Goal: Information Seeking & Learning: Check status

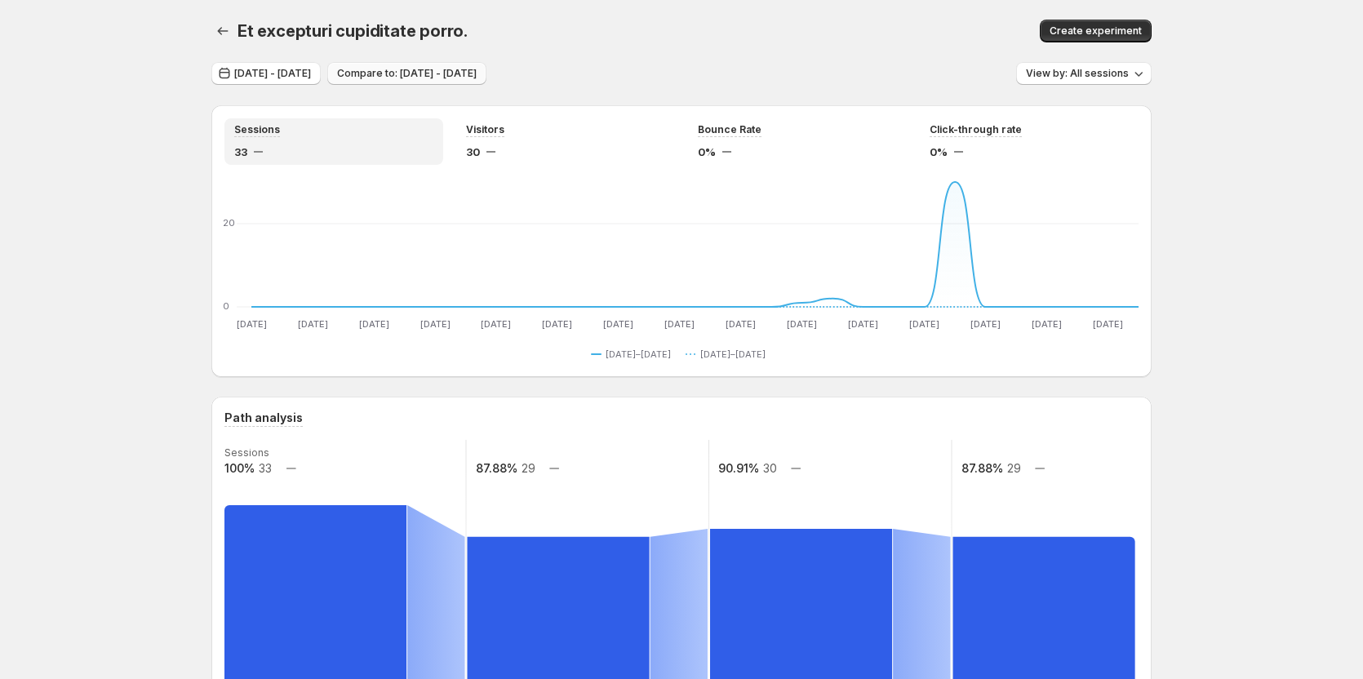
click at [477, 76] on span "Compare to: Jun 13, 2025 - Jul 12, 2025" at bounding box center [407, 73] width 140 height 13
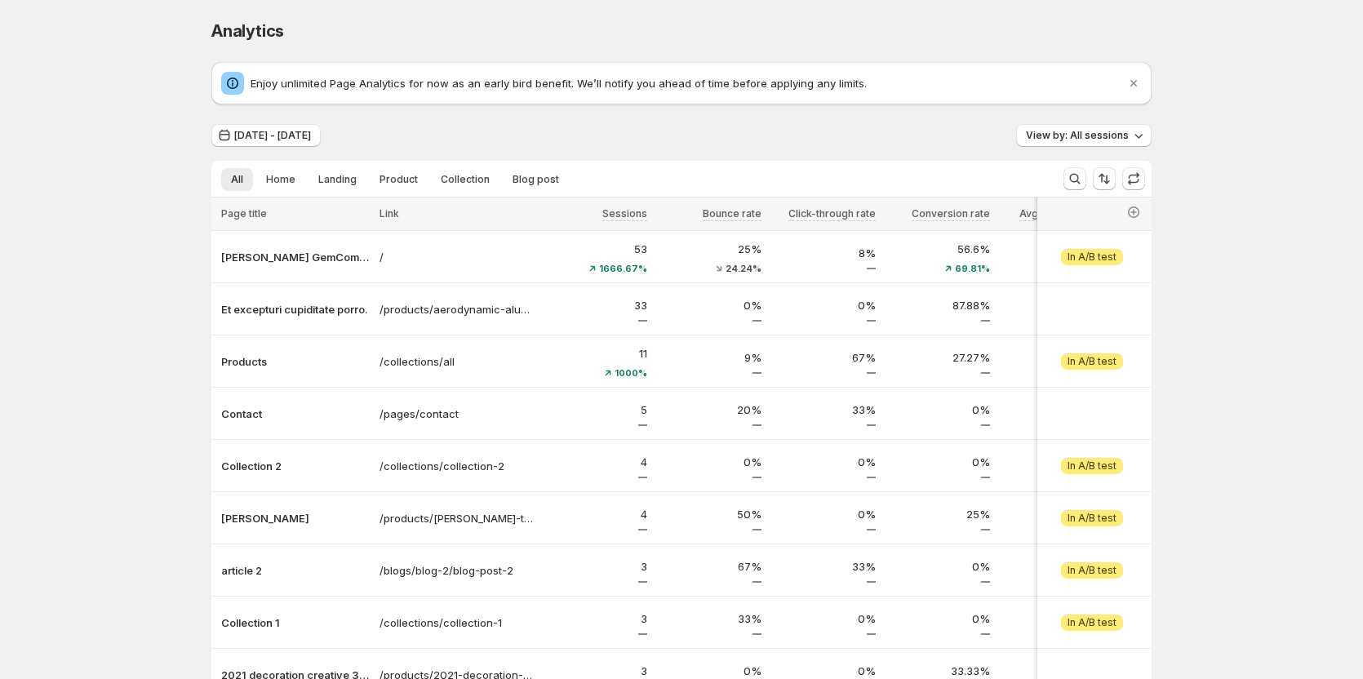
click at [111, 197] on div "Analytics. This page is ready Analytics Enjoy unlimited Page Analytics for now …" at bounding box center [681, 441] width 1363 height 882
click at [1090, 129] on button "View by: All sessions" at bounding box center [1083, 135] width 135 height 23
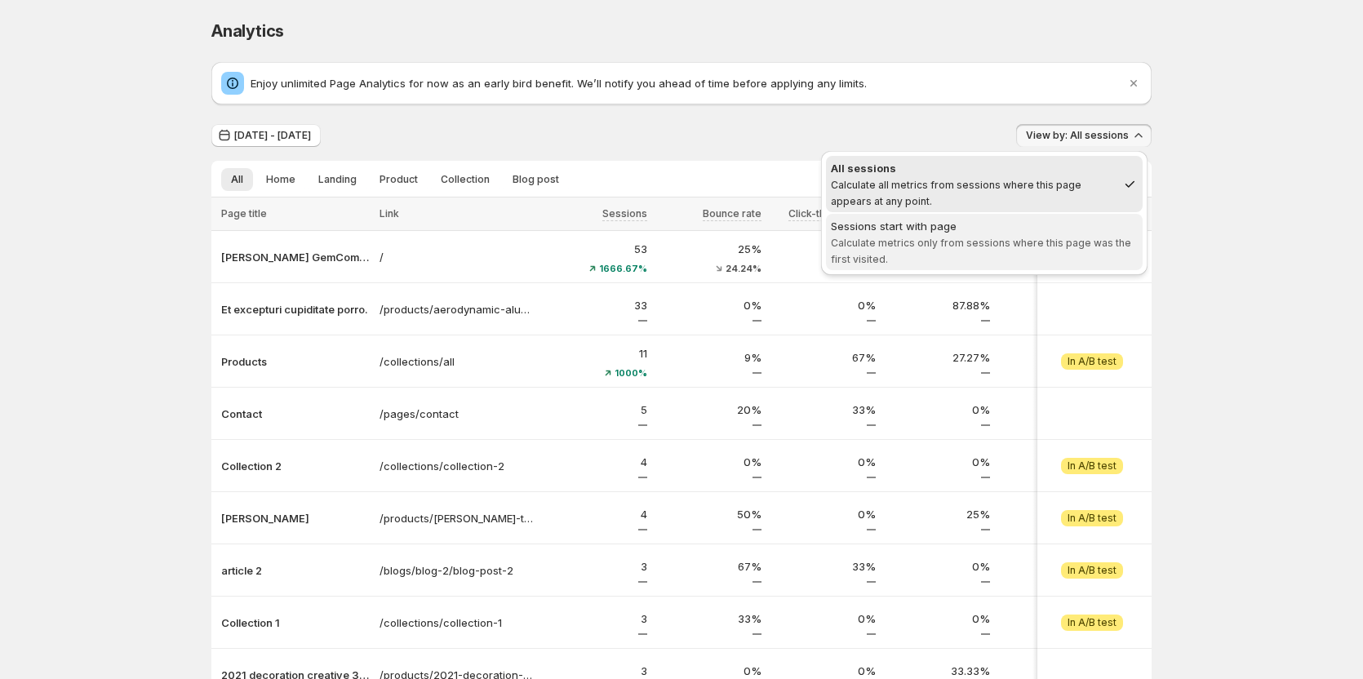
click at [1045, 228] on div "Sessions start with page" at bounding box center [984, 226] width 307 height 16
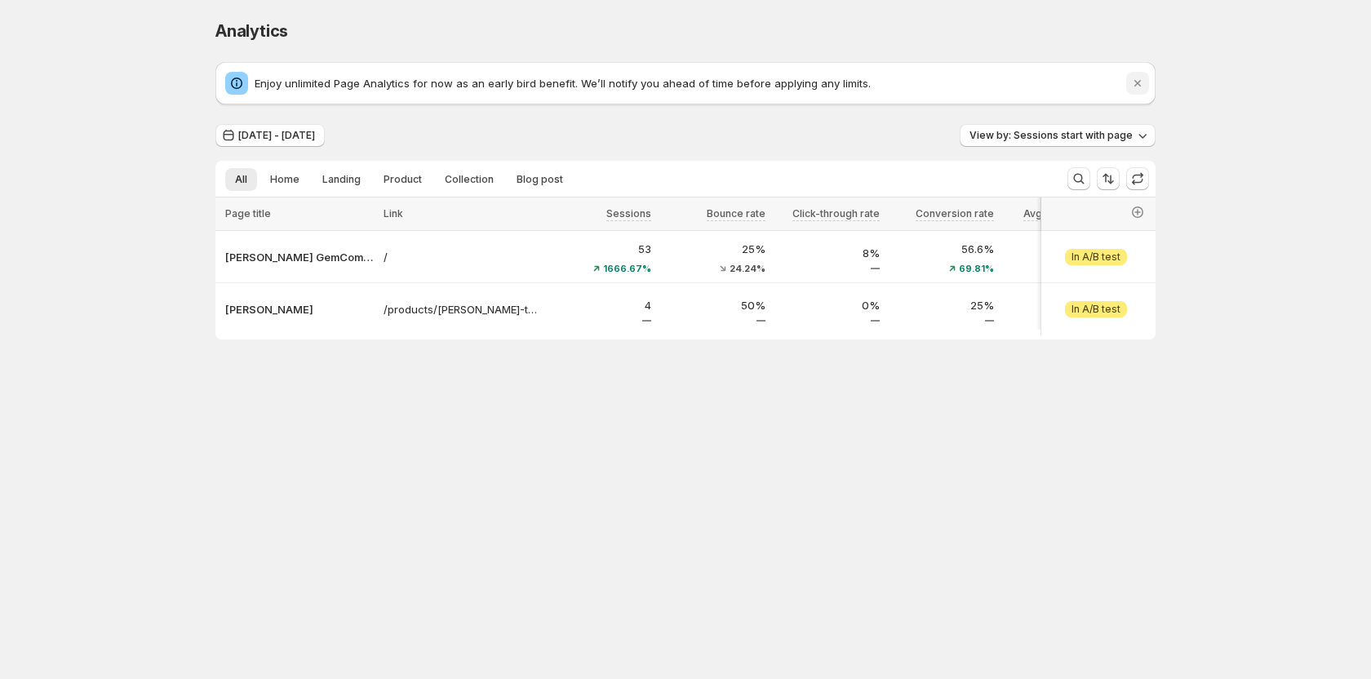
click at [1142, 82] on icon "Dismiss notification" at bounding box center [1137, 83] width 16 height 16
